Goal: Task Accomplishment & Management: Manage account settings

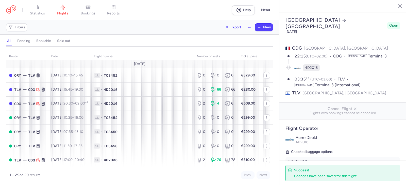
select select "hours"
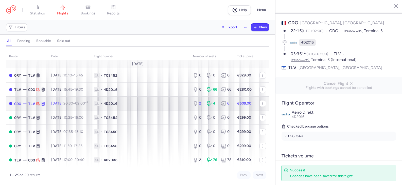
click at [155, 104] on span "1L • 4D2016" at bounding box center [140, 103] width 93 height 5
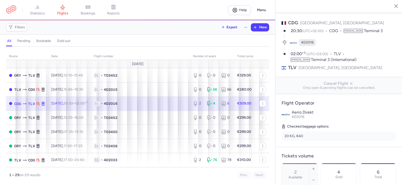
click at [154, 103] on span "1L • 4D2016" at bounding box center [140, 103] width 93 height 5
click at [234, 105] on td "1L • 4D2016" at bounding box center [245, 104] width 22 height 14
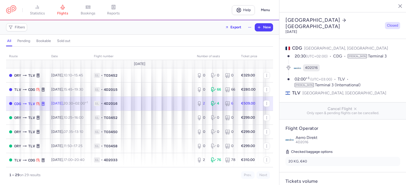
select select "hours"
click at [117, 106] on span "4D2016" at bounding box center [111, 103] width 14 height 5
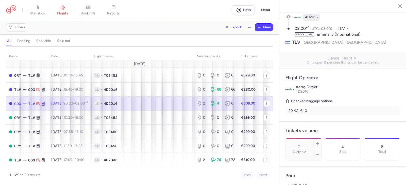
click at [178, 101] on td "1L • 4D2016" at bounding box center [142, 104] width 103 height 14
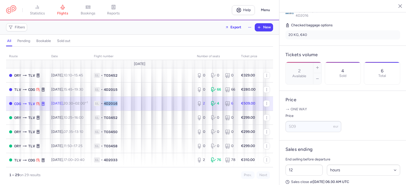
scroll to position [152, 0]
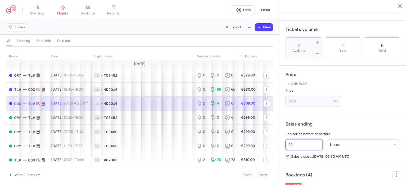
drag, startPoint x: 293, startPoint y: 152, endPoint x: 276, endPoint y: 151, distance: 17.6
click at [277, 154] on div "statistics flights bookings reports Help Menu Filters Export New all pending bo…" at bounding box center [203, 92] width 406 height 185
type input "4"
click at [302, 177] on span "Save changes" at bounding box center [302, 175] width 25 height 5
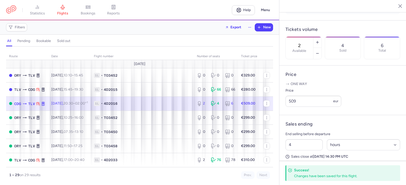
scroll to position [76, 0]
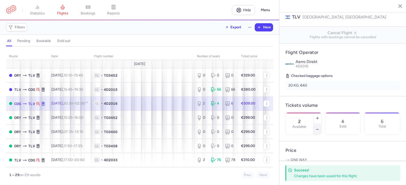
click at [319, 128] on icon "button" at bounding box center [317, 130] width 4 height 4
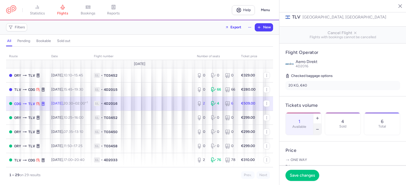
scroll to position [127, 0]
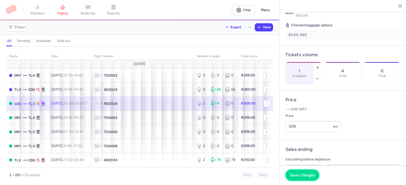
click at [296, 176] on span "Save changes" at bounding box center [302, 175] width 25 height 5
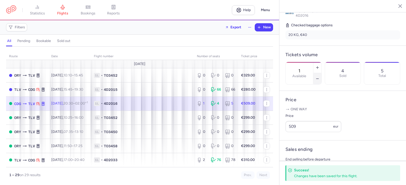
click at [319, 77] on icon "button" at bounding box center [317, 79] width 4 height 4
type input "0"
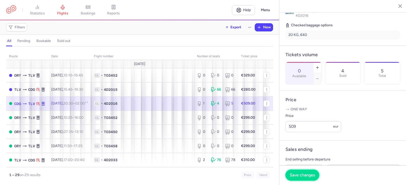
click at [300, 177] on span "Save changes" at bounding box center [302, 175] width 25 height 5
